Goal: Task Accomplishment & Management: Use online tool/utility

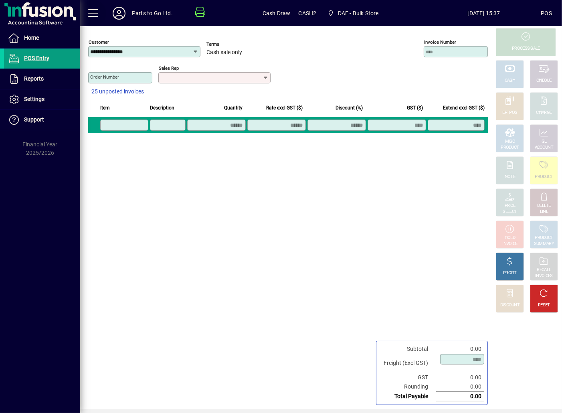
click at [93, 13] on span at bounding box center [93, 13] width 19 height 19
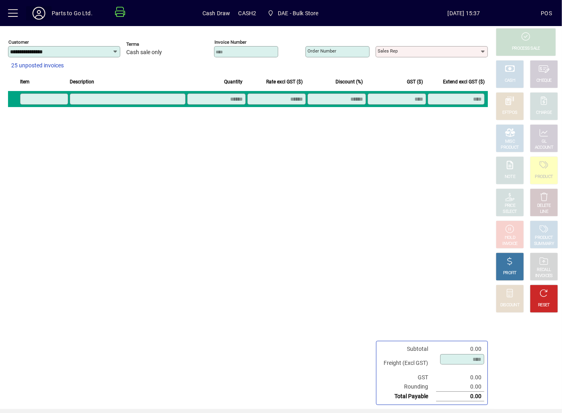
click at [26, 12] on span at bounding box center [39, 13] width 26 height 19
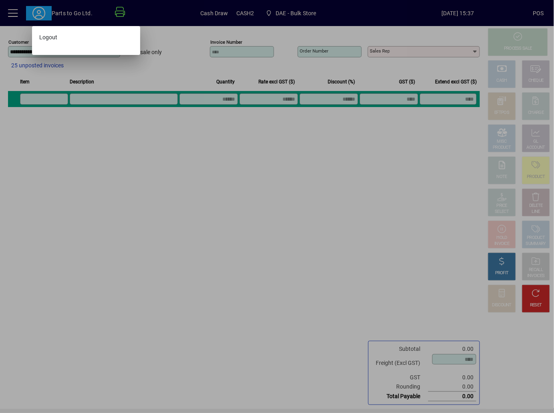
click at [6, 15] on div at bounding box center [277, 206] width 554 height 413
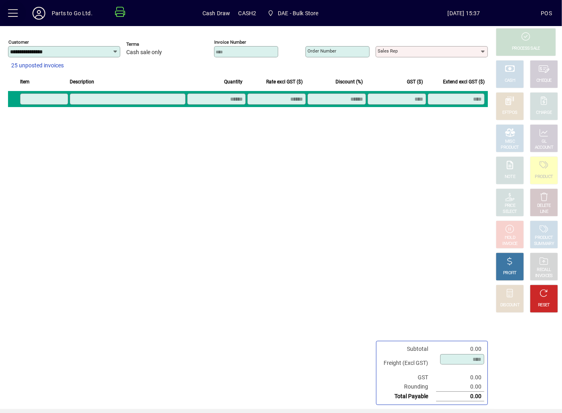
click at [8, 14] on span at bounding box center [13, 13] width 19 height 19
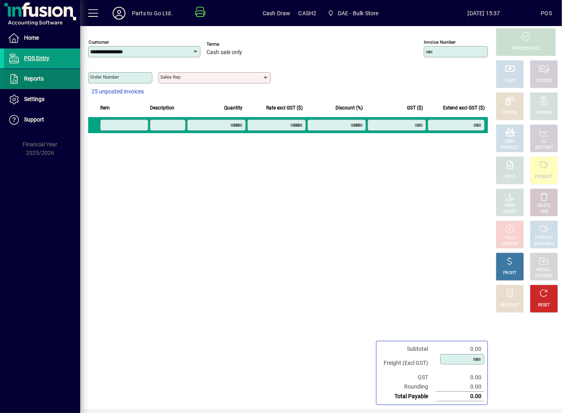
click at [21, 75] on span "Reports" at bounding box center [24, 79] width 40 height 10
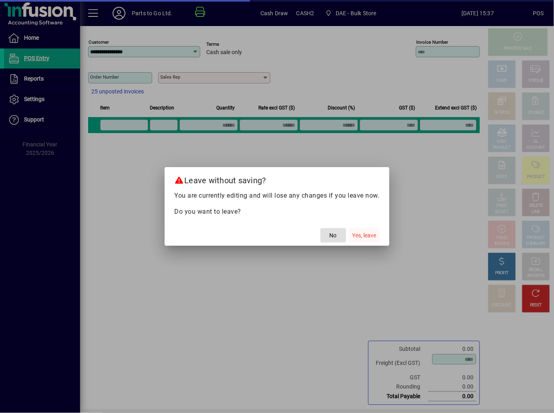
click at [372, 234] on span "Yes, leave" at bounding box center [365, 235] width 24 height 8
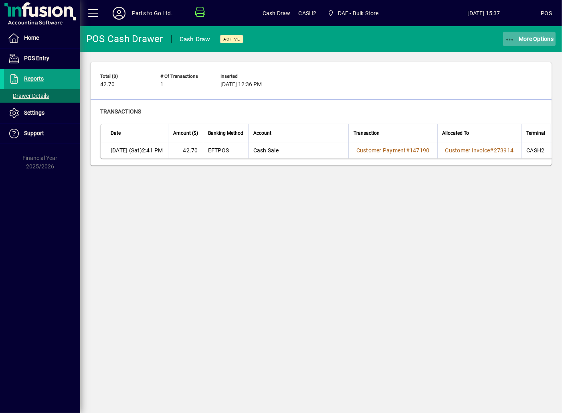
click at [523, 39] on span "More Options" at bounding box center [529, 39] width 49 height 6
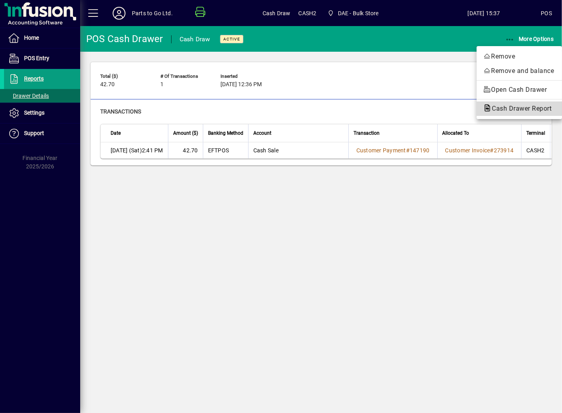
click at [510, 110] on span "Cash Drawer Report" at bounding box center [519, 109] width 73 height 8
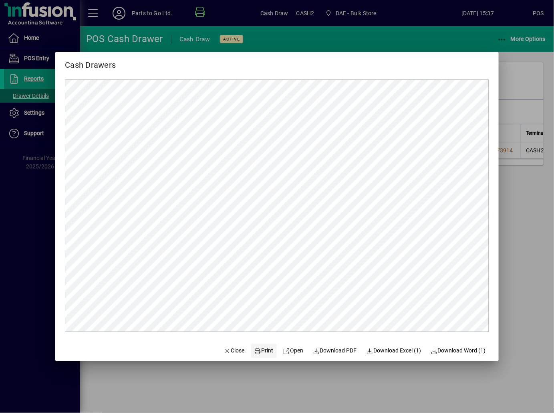
click at [266, 351] on span "Print" at bounding box center [263, 350] width 19 height 8
click at [527, 282] on div at bounding box center [277, 206] width 554 height 413
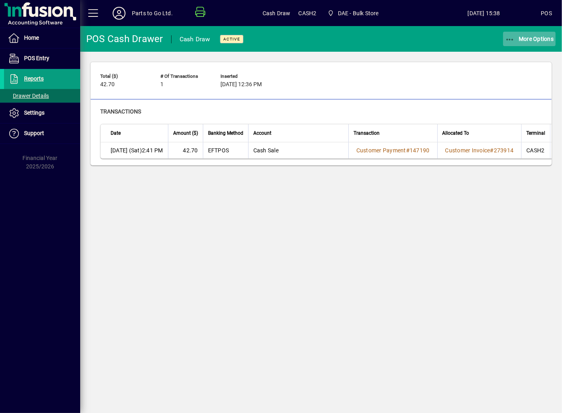
click at [529, 36] on span "More Options" at bounding box center [529, 39] width 49 height 6
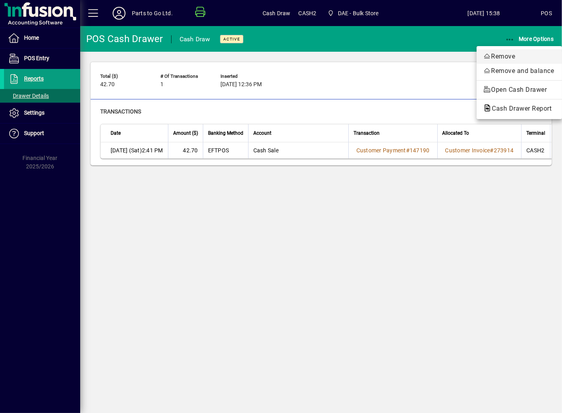
click at [511, 56] on span "Remove" at bounding box center [519, 57] width 73 height 10
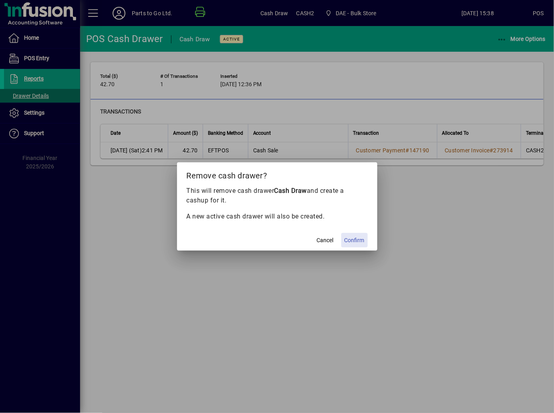
click at [350, 236] on span "Confirm" at bounding box center [355, 240] width 20 height 8
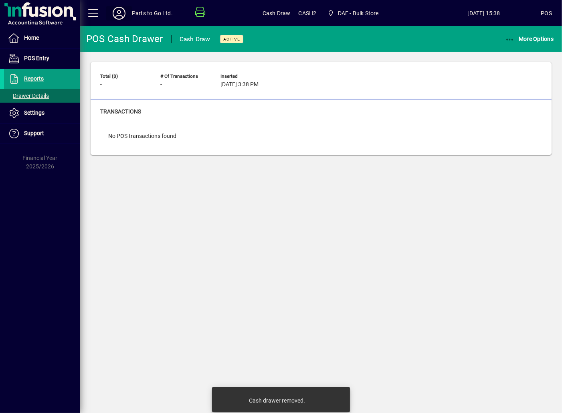
click at [125, 10] on icon at bounding box center [119, 13] width 16 height 13
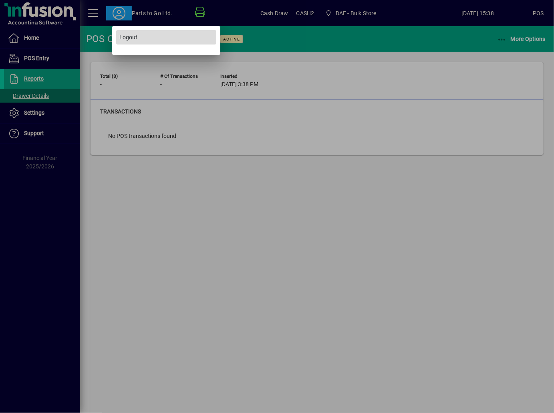
click at [123, 39] on span "Logout" at bounding box center [128, 37] width 18 height 8
